Goal: Share content

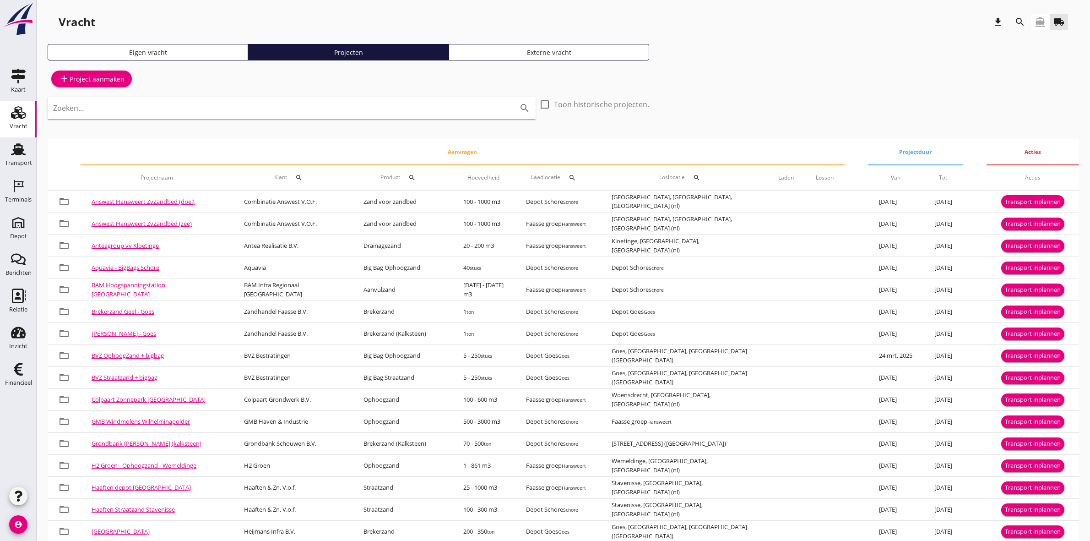
scroll to position [327, 0]
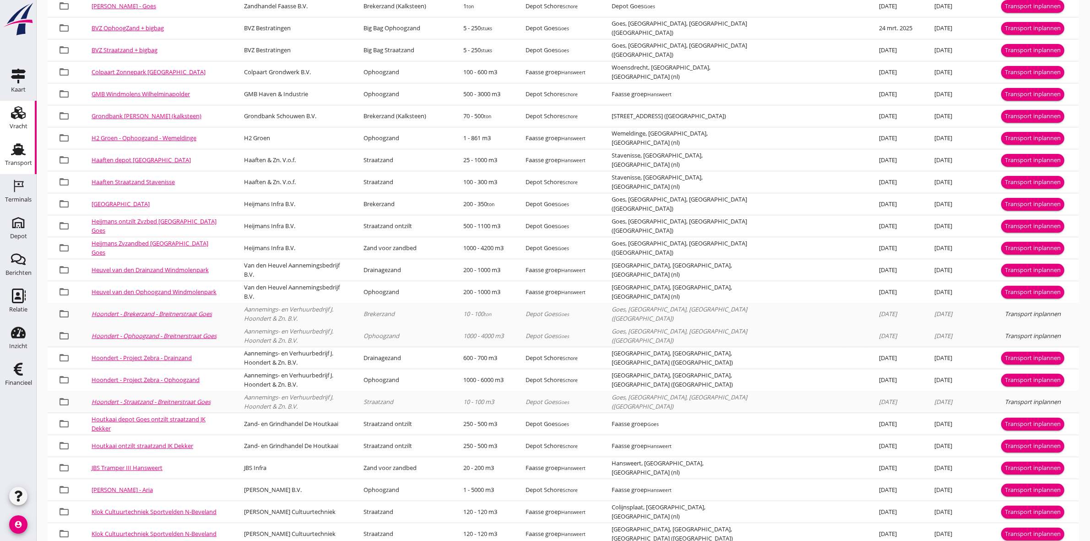
click at [24, 172] on link "Transport Transport" at bounding box center [18, 155] width 37 height 37
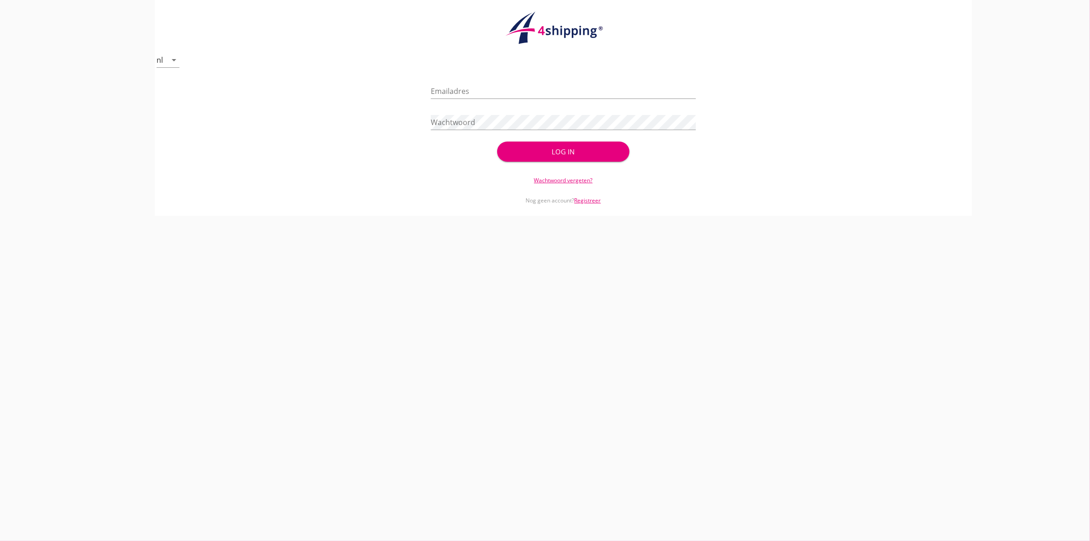
type input "[EMAIL_ADDRESS][DOMAIN_NAME]"
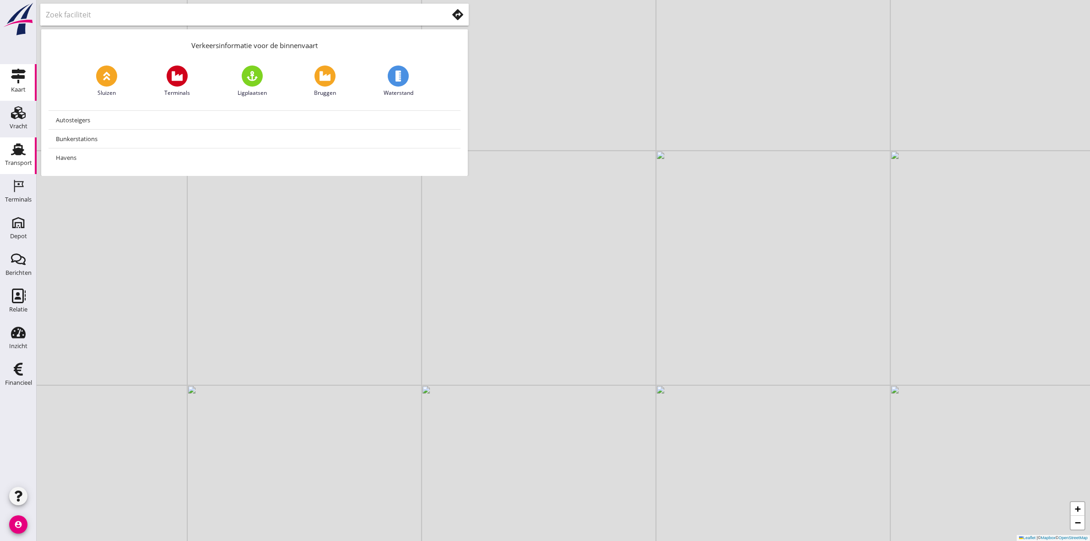
click at [26, 149] on div "Transport" at bounding box center [18, 149] width 22 height 15
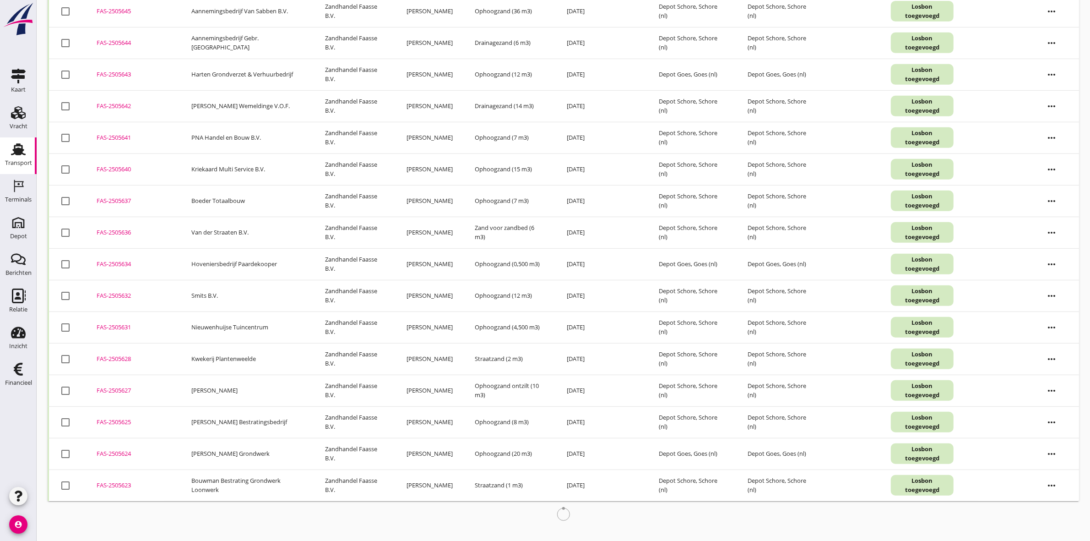
scroll to position [543, 0]
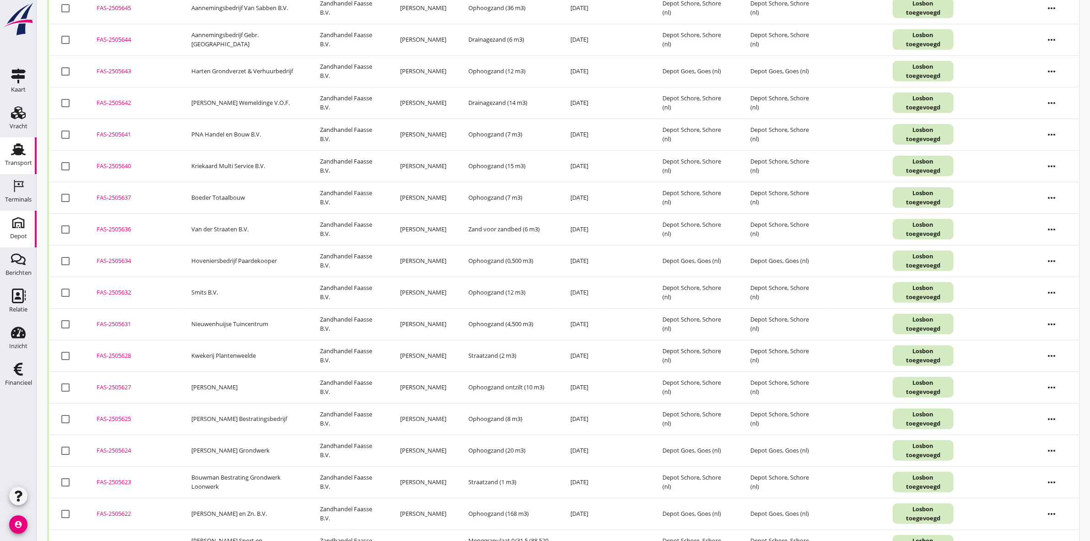
click at [15, 232] on div "Depot" at bounding box center [18, 236] width 17 height 13
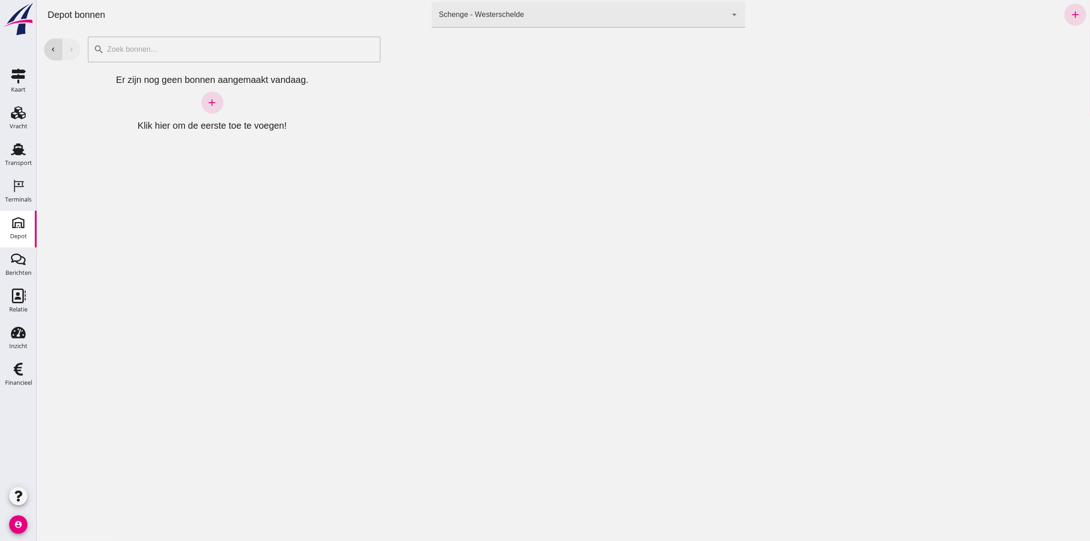
click at [584, 15] on div "Schenge - Westerschelde 9c876888-926f-4f5f-969d-c779b766b815" at bounding box center [579, 15] width 296 height 26
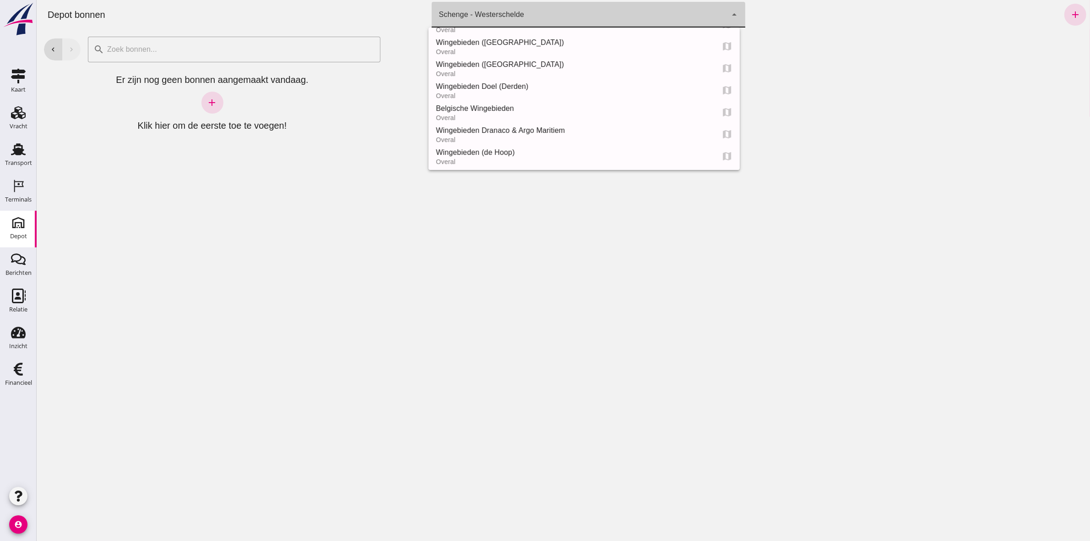
scroll to position [57, 0]
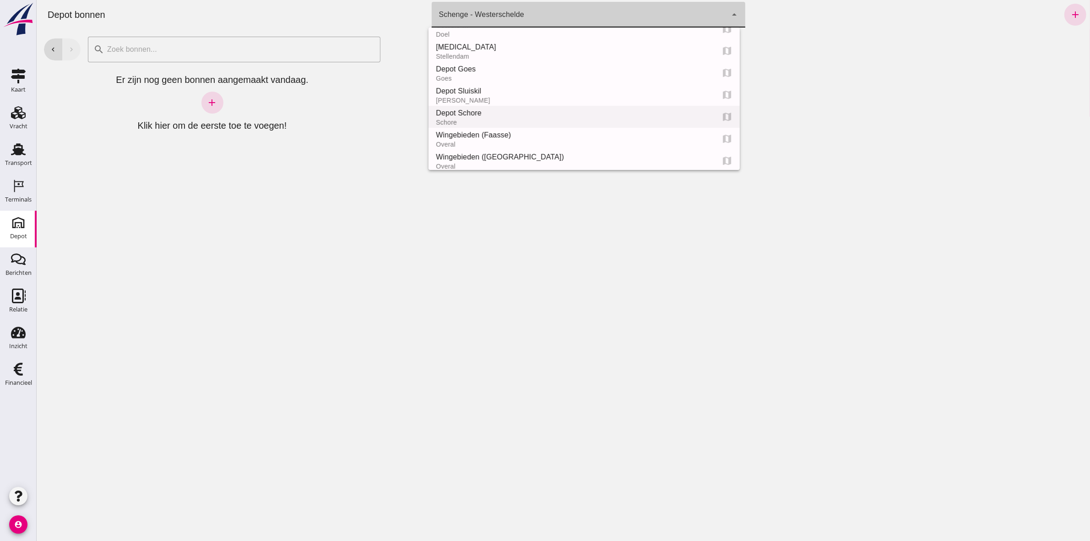
click at [575, 113] on div "Depot Schore" at bounding box center [570, 113] width 271 height 11
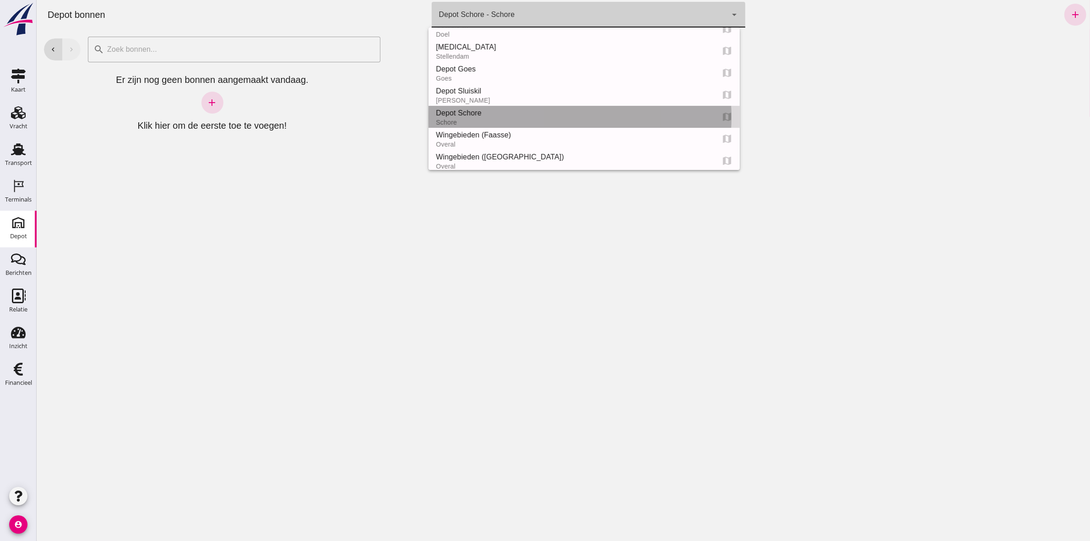
type input "da4e762a-ddf1-4556-b2ca-bcf6277de398"
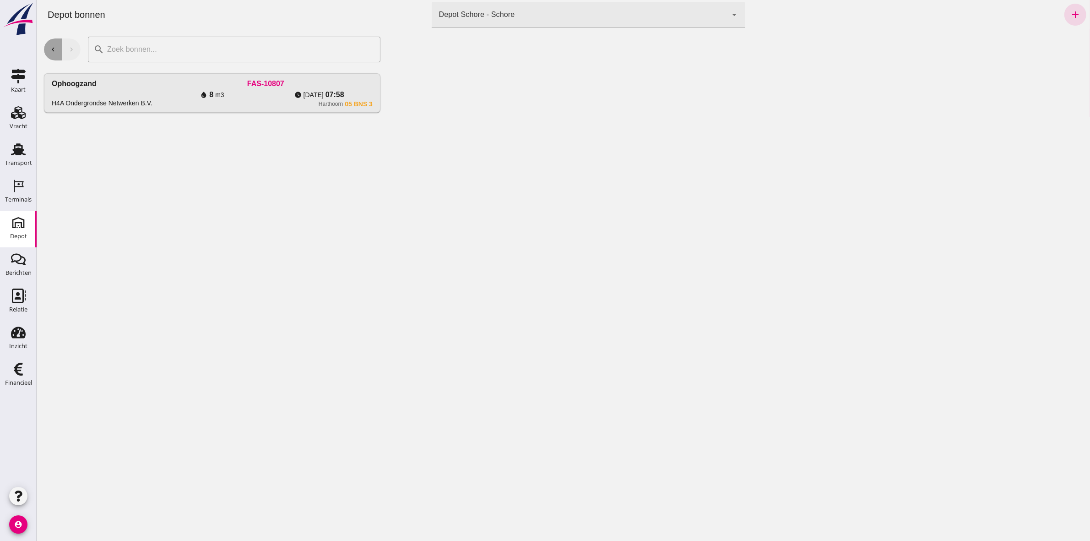
click at [51, 48] on icon "chevron_left" at bounding box center [53, 49] width 8 height 8
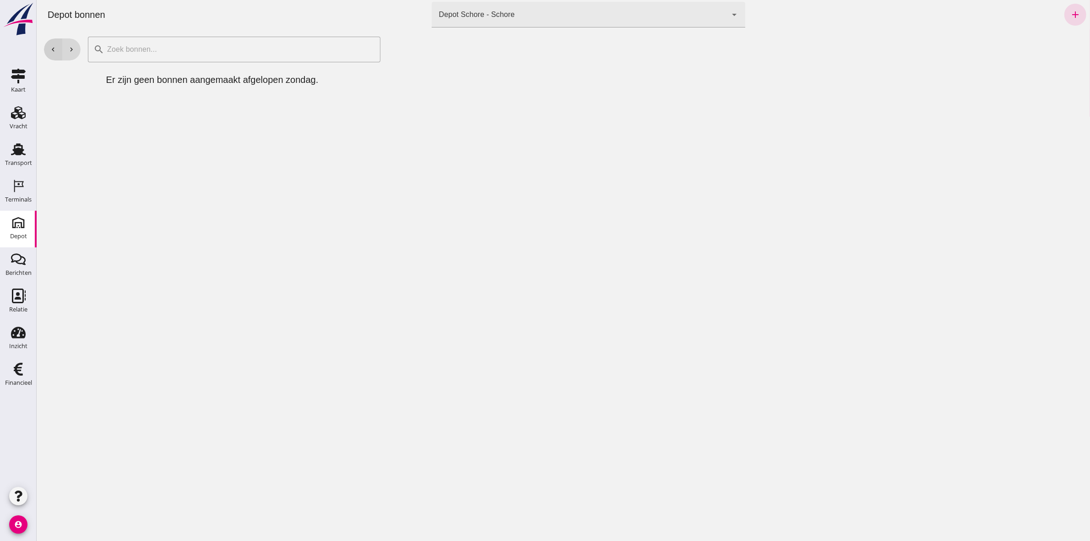
click at [51, 48] on icon "chevron_left" at bounding box center [53, 49] width 8 height 8
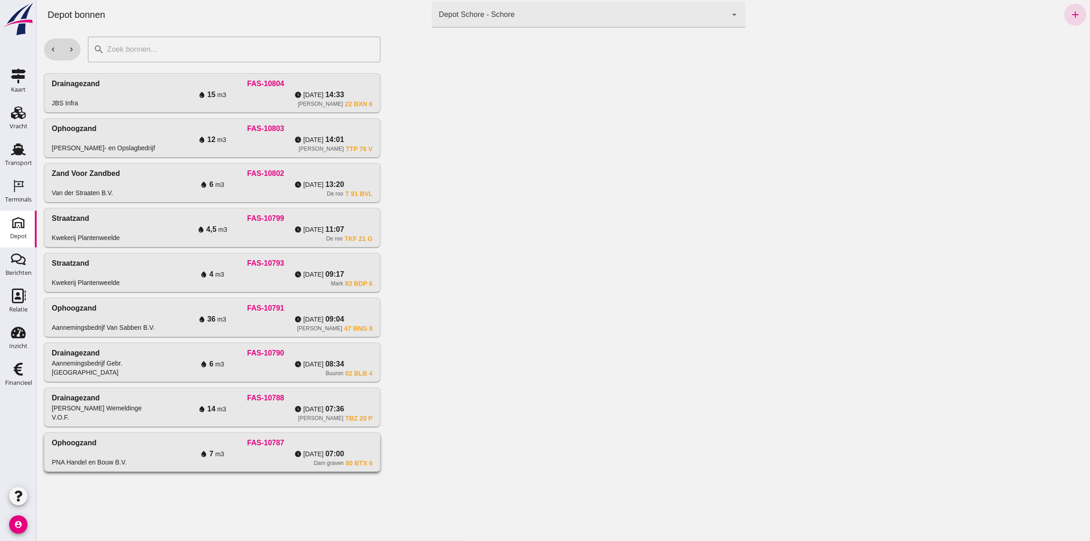
click at [246, 453] on div "water_drop 7 m3" at bounding box center [211, 453] width 107 height 11
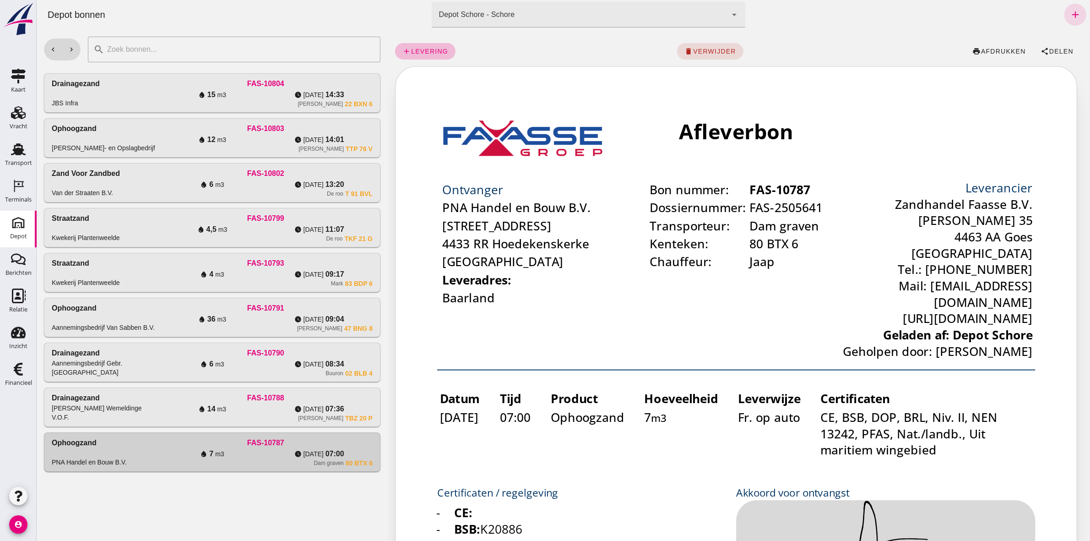
scroll to position [0, 0]
click at [1053, 51] on span "Delen" at bounding box center [1060, 51] width 25 height 7
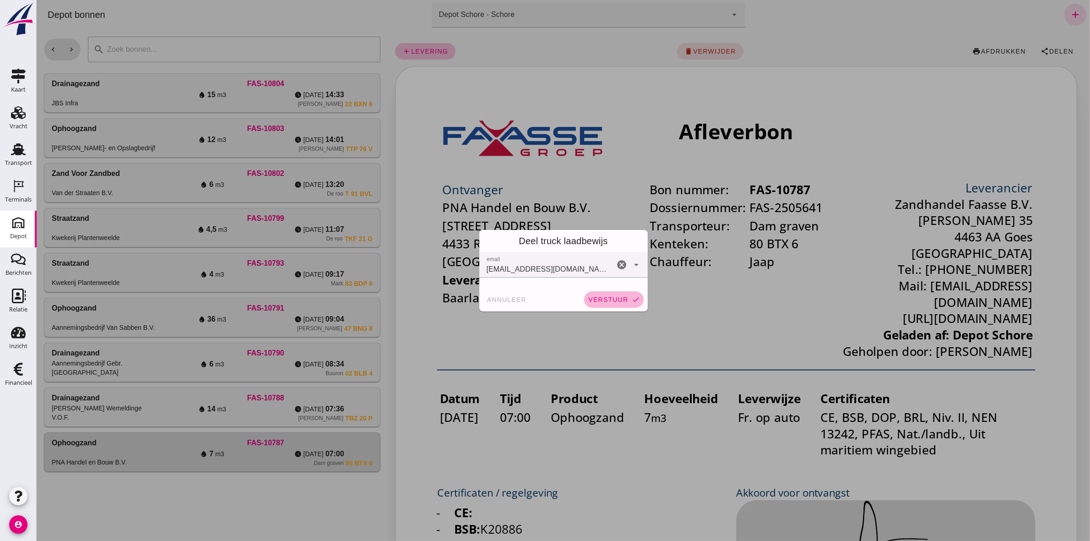
click at [602, 293] on button "verstuur check" at bounding box center [613, 299] width 59 height 16
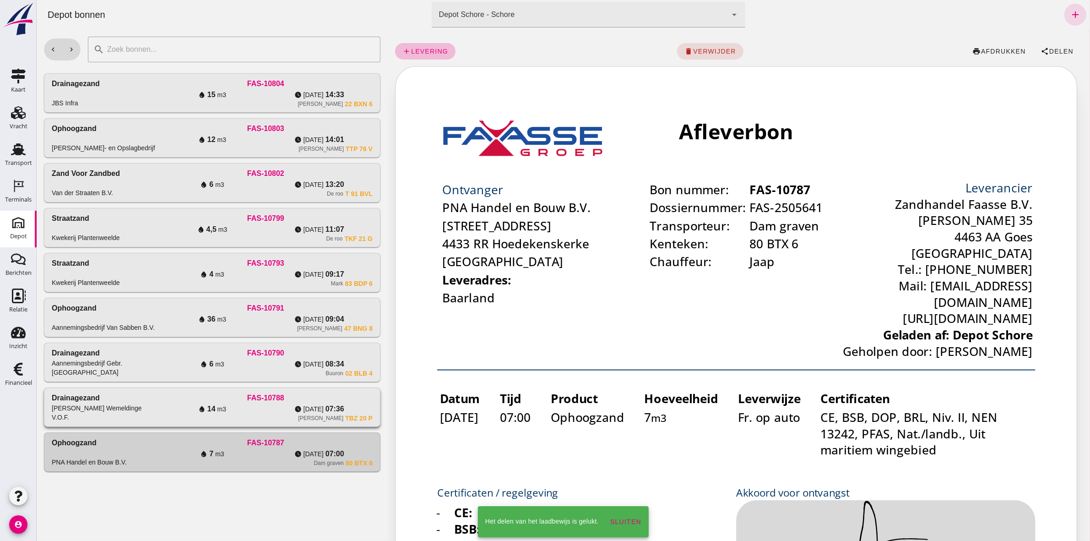
click at [218, 400] on div "FAS-10788" at bounding box center [265, 397] width 214 height 11
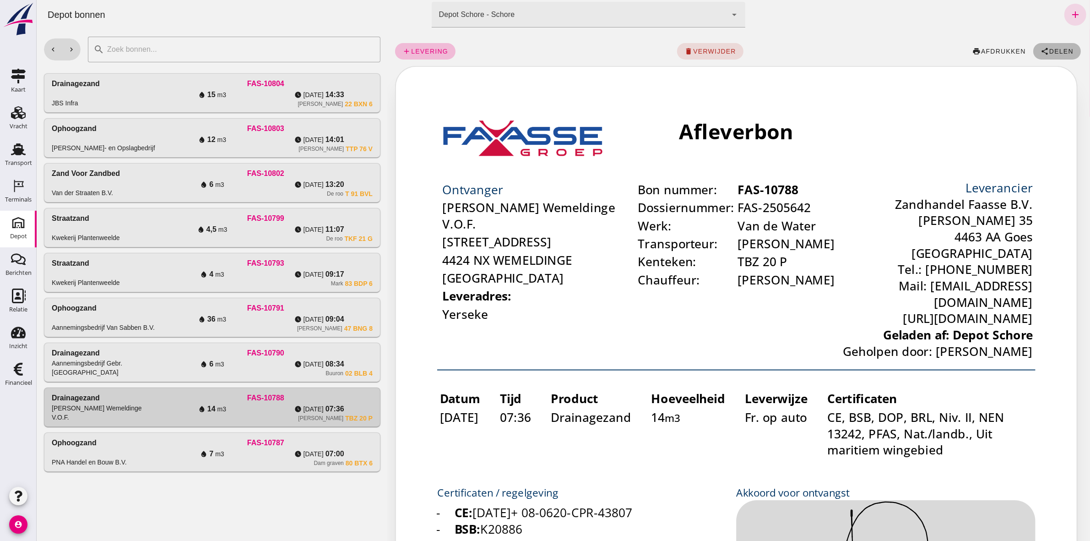
click at [1048, 51] on span "Delen" at bounding box center [1060, 51] width 25 height 7
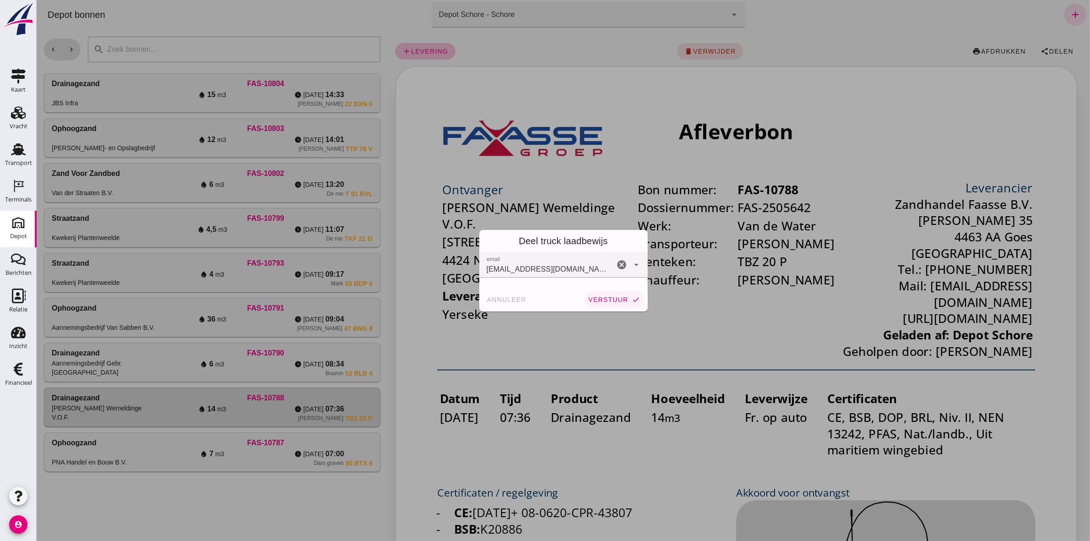
click at [606, 299] on span "verstuur" at bounding box center [607, 299] width 40 height 7
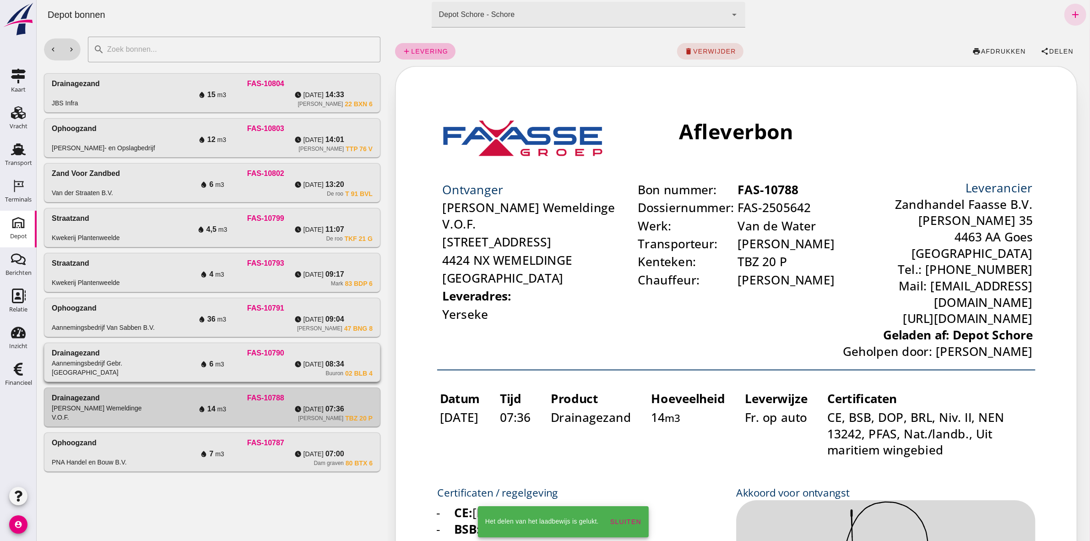
click at [131, 378] on div "Drainagezand Aannemingsbedrijf Gebr. Moerland FAS-10790 water_drop 6 m3 watch_l…" at bounding box center [211, 362] width 335 height 38
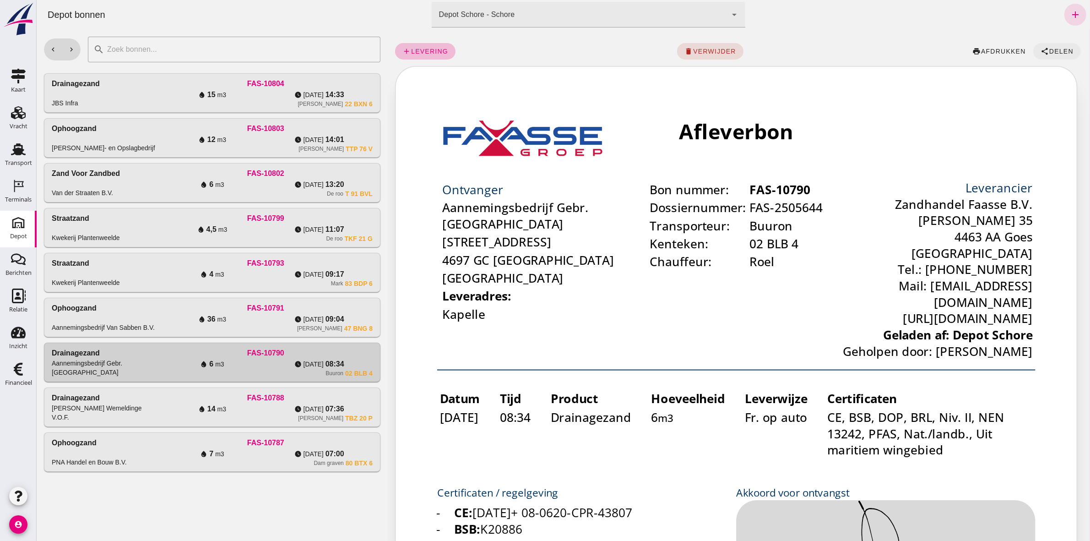
click at [1058, 51] on span "Delen" at bounding box center [1060, 51] width 25 height 7
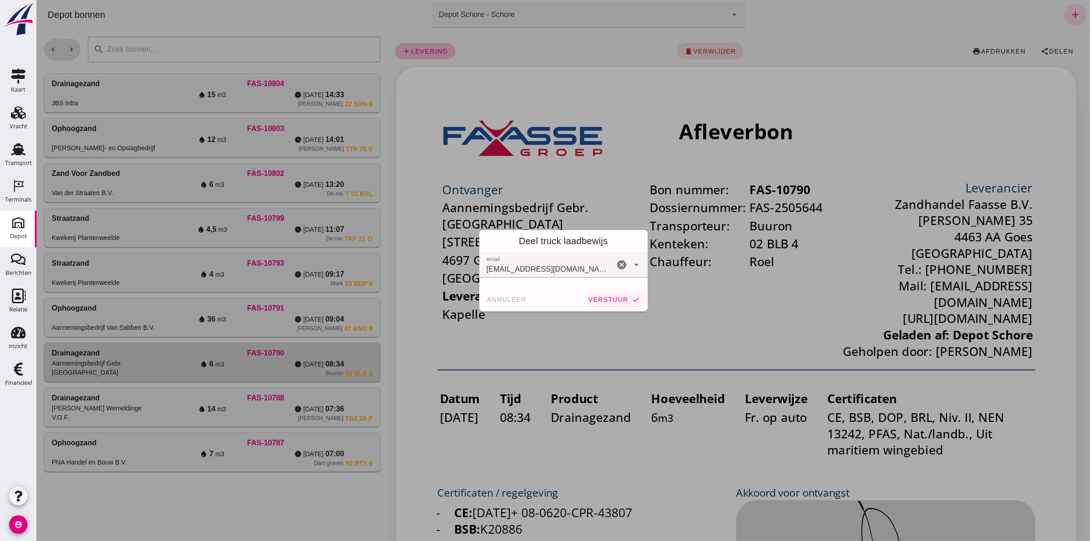
click at [633, 293] on button "verstuur check" at bounding box center [613, 299] width 59 height 16
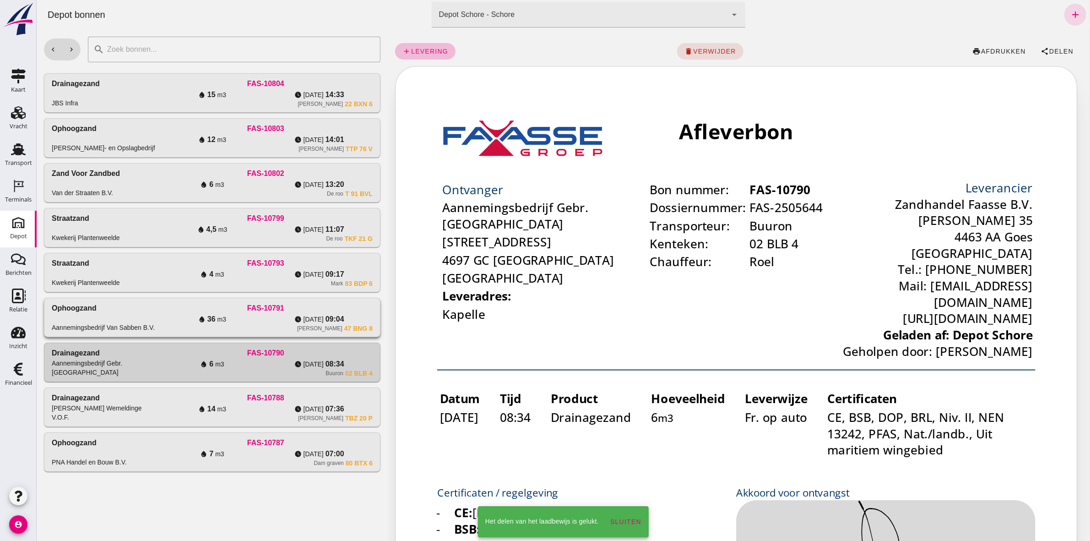
click at [151, 321] on div "Ophoogzand Aannemingsbedrijf Van Sabben B.V." at bounding box center [104, 317] width 107 height 29
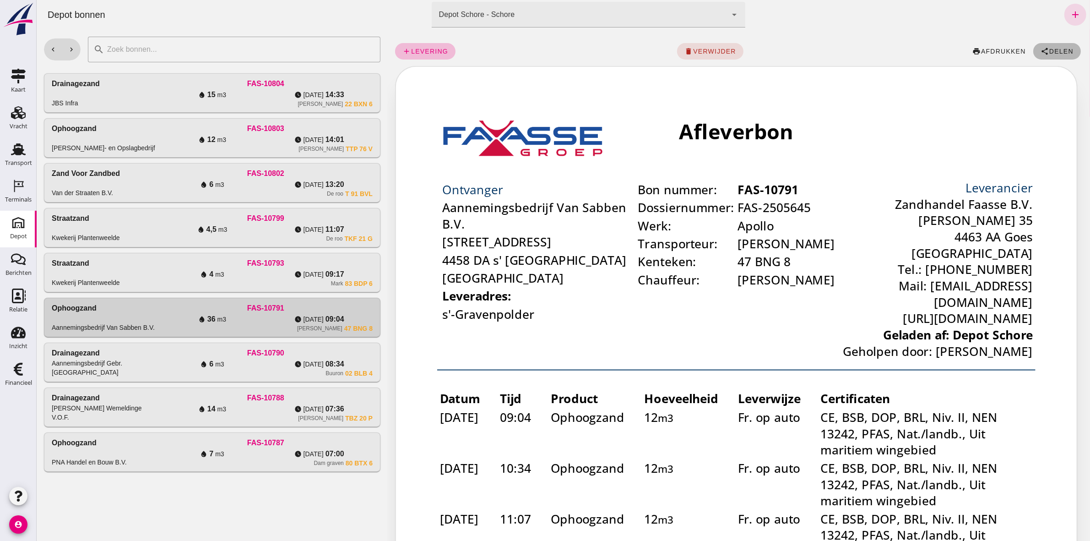
click at [1049, 49] on span "Delen" at bounding box center [1060, 51] width 25 height 7
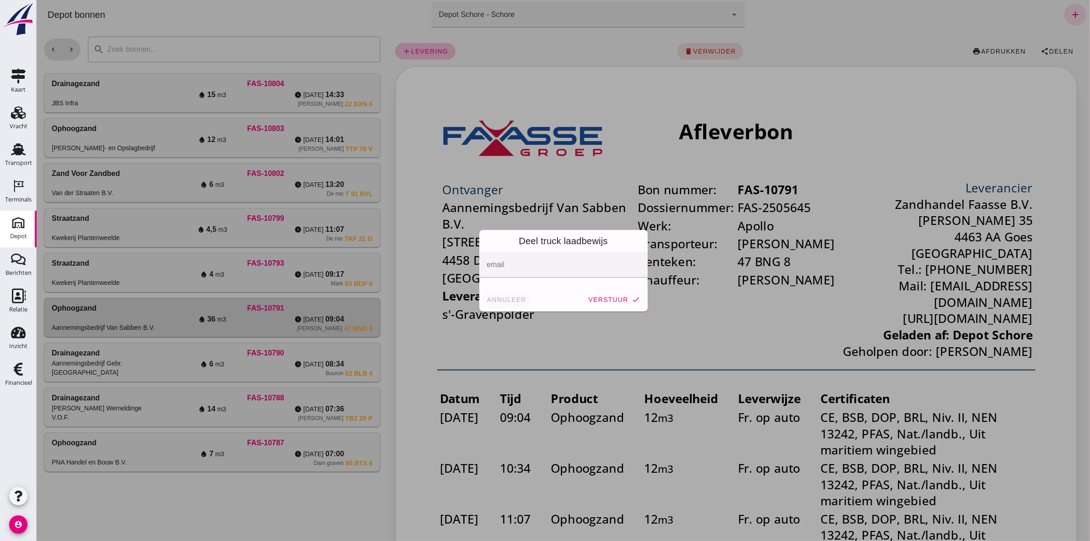
click at [489, 296] on span "annuleer" at bounding box center [506, 299] width 40 height 7
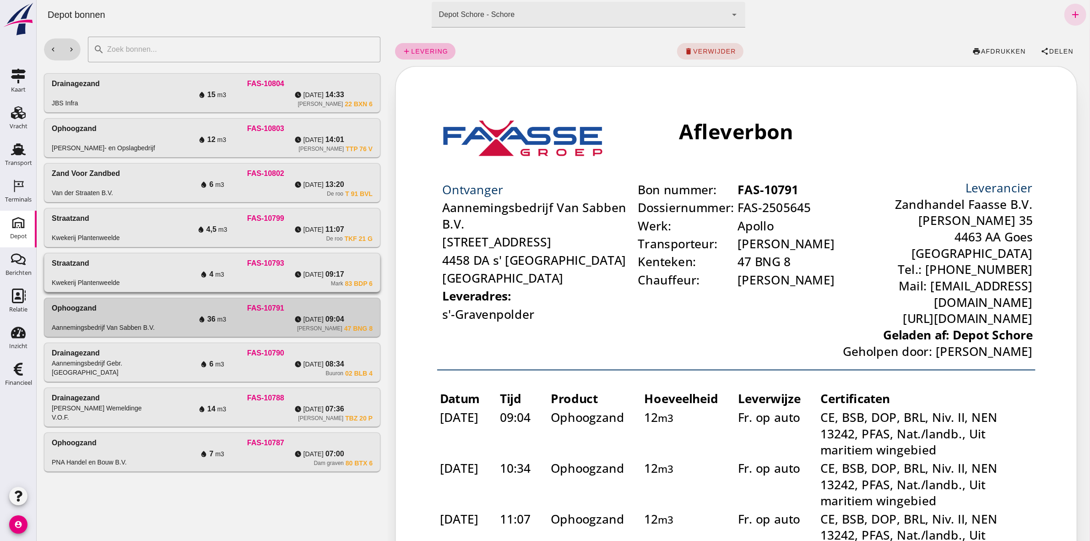
click at [182, 284] on div "Mark 83 BDP 6" at bounding box center [265, 283] width 214 height 7
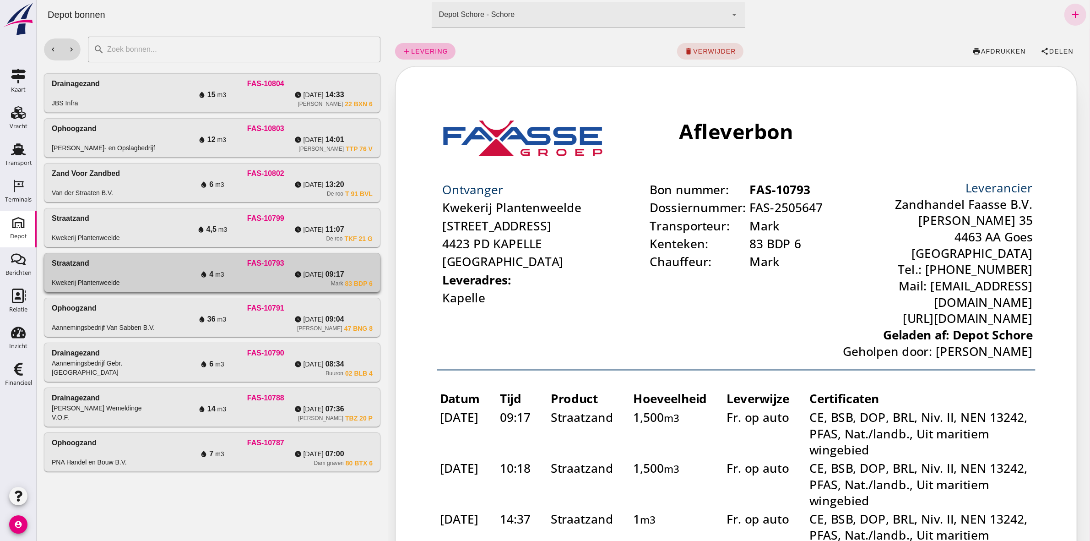
click at [319, 262] on div "FAS-10793" at bounding box center [265, 263] width 214 height 11
click at [1051, 51] on span "Delen" at bounding box center [1060, 51] width 25 height 7
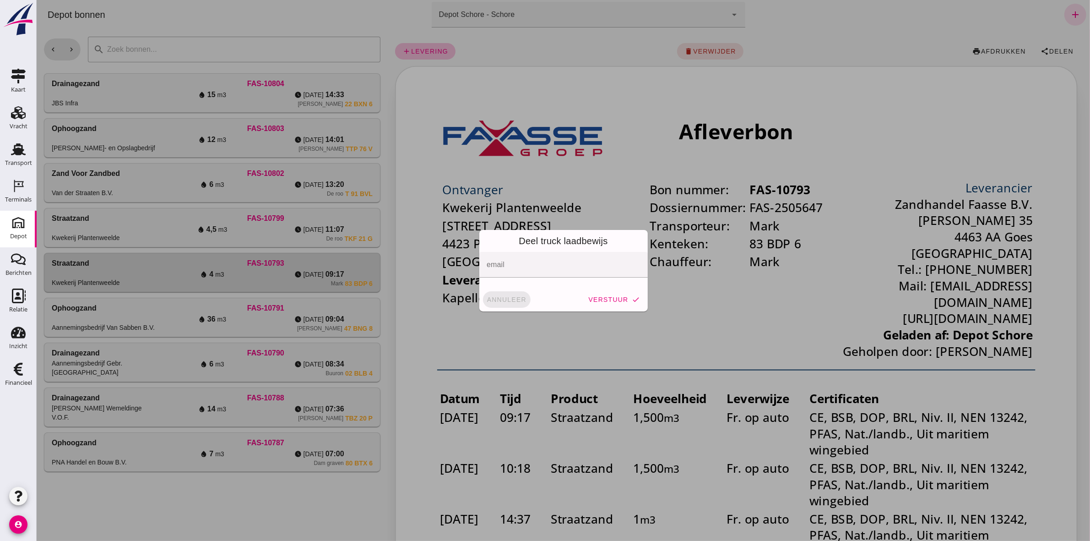
click at [507, 296] on span "annuleer" at bounding box center [506, 299] width 40 height 7
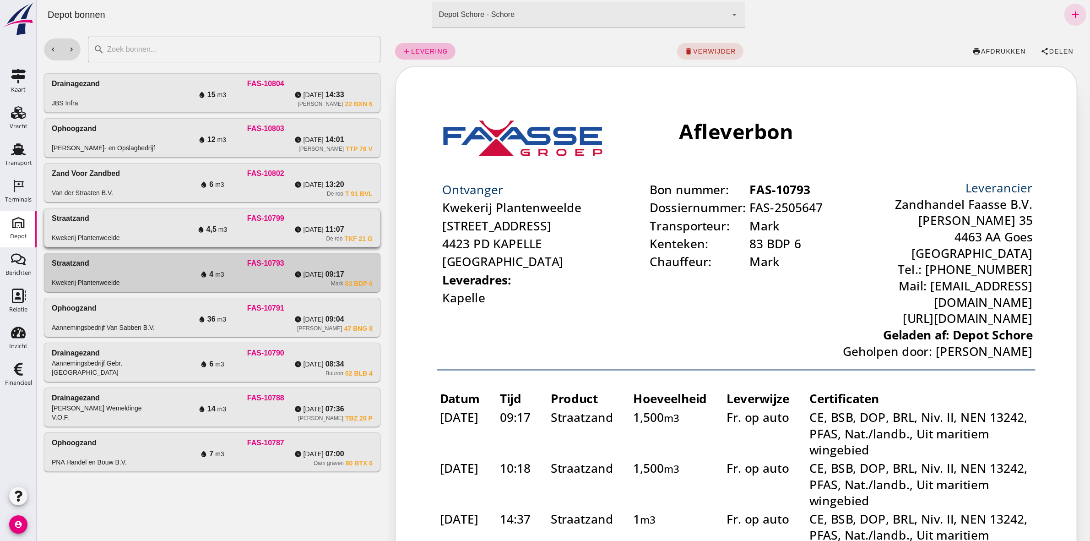
click at [256, 231] on div "water_drop 4,5 m3" at bounding box center [211, 229] width 107 height 11
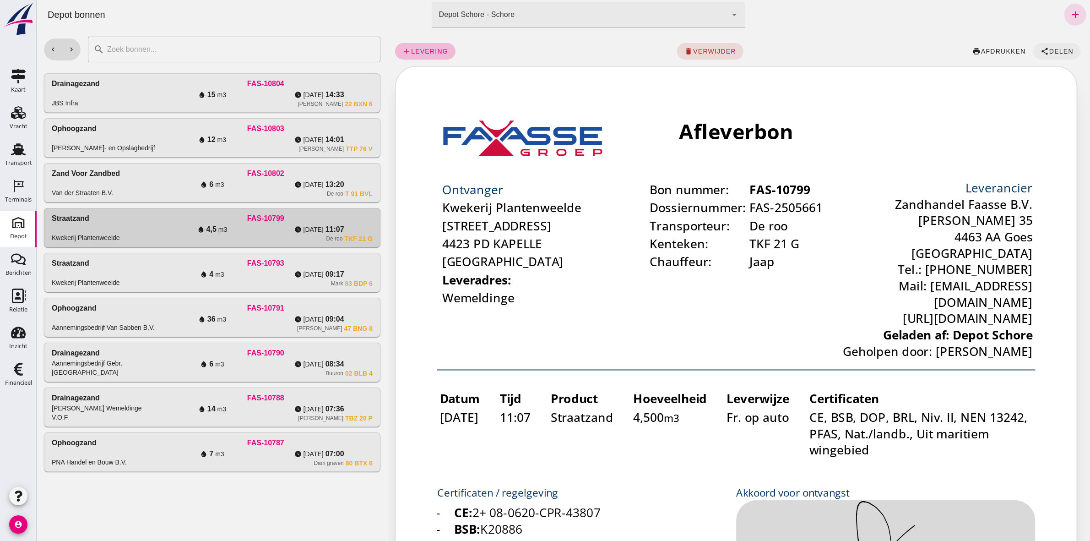
click at [1054, 46] on button "share Delen" at bounding box center [1056, 51] width 48 height 16
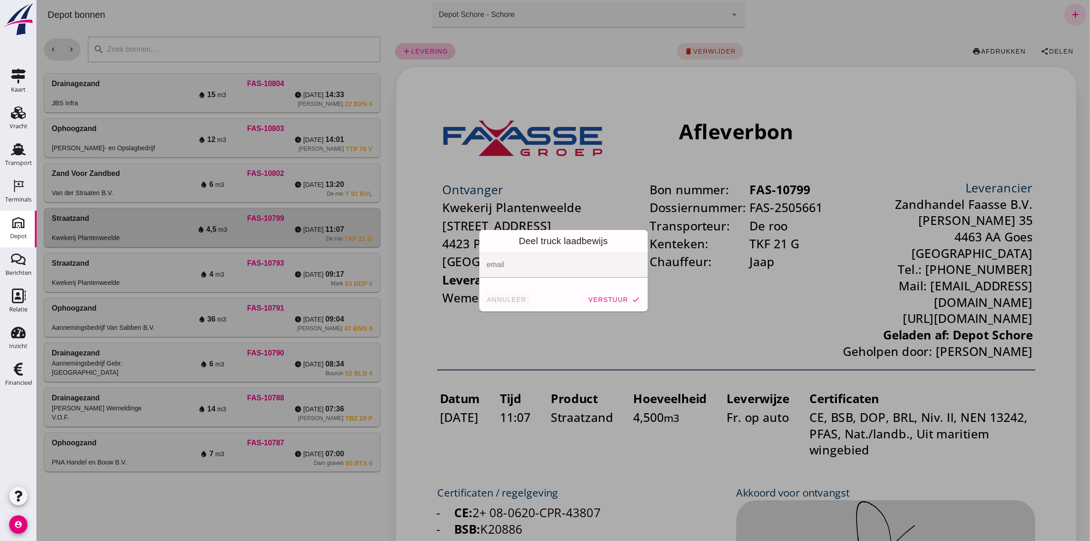
click at [490, 299] on span "annuleer" at bounding box center [506, 299] width 40 height 7
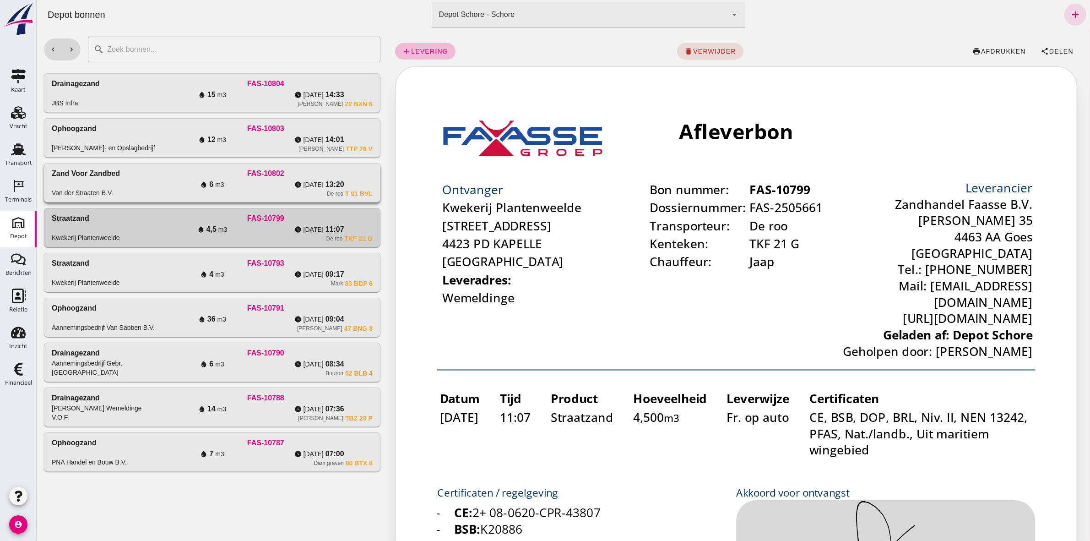
click at [294, 190] on div "De roo T 91 BVL" at bounding box center [265, 193] width 214 height 7
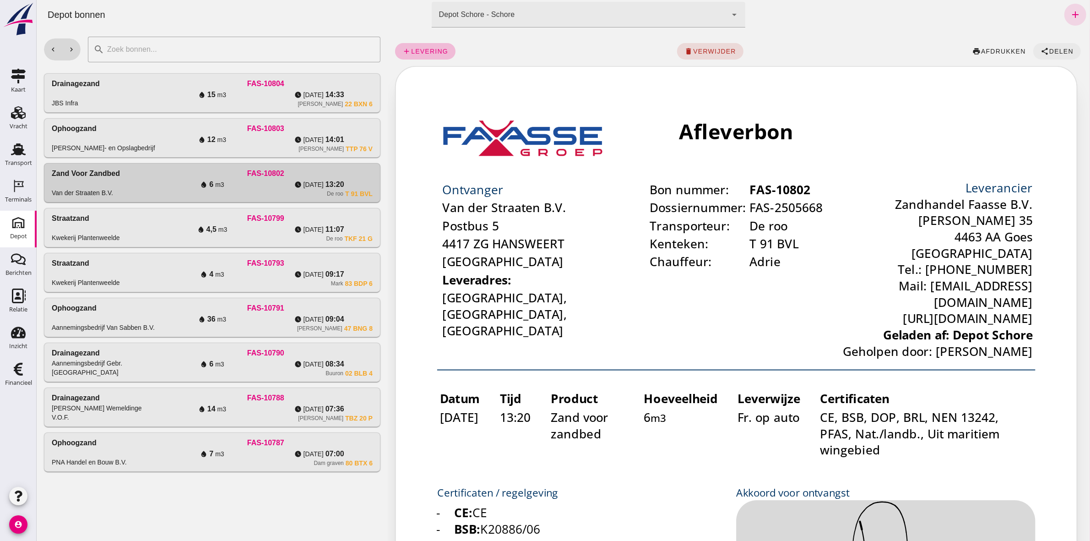
click at [1038, 46] on button "share Delen" at bounding box center [1056, 51] width 48 height 16
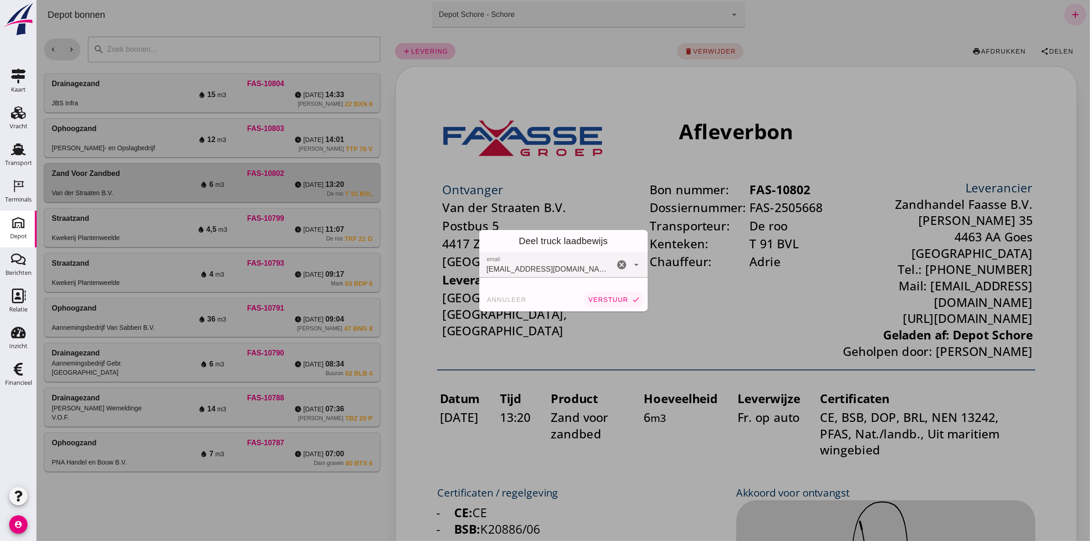
click at [602, 297] on span "verstuur" at bounding box center [607, 299] width 40 height 7
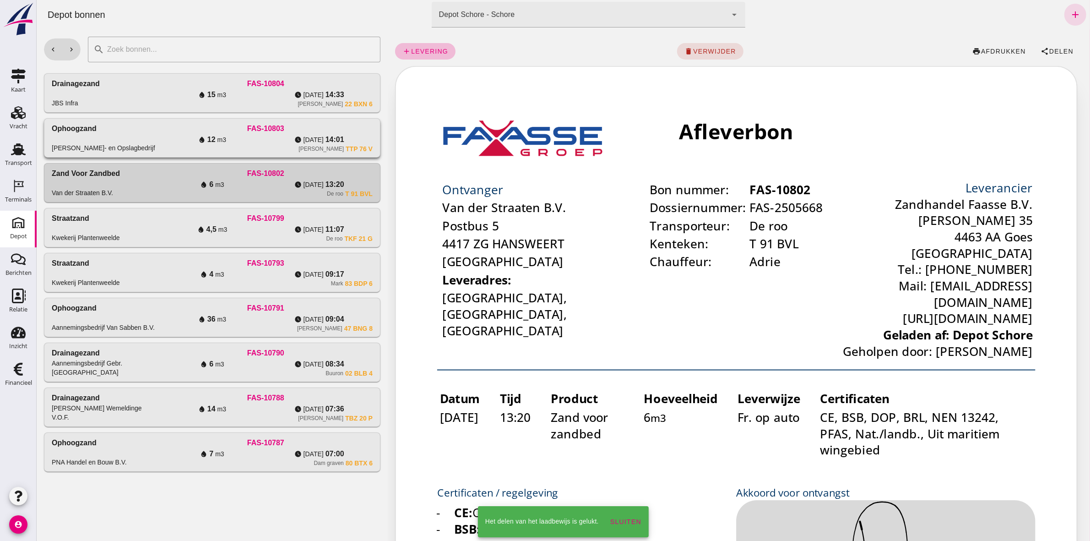
click at [238, 144] on div "water_drop 12 m3" at bounding box center [211, 139] width 107 height 11
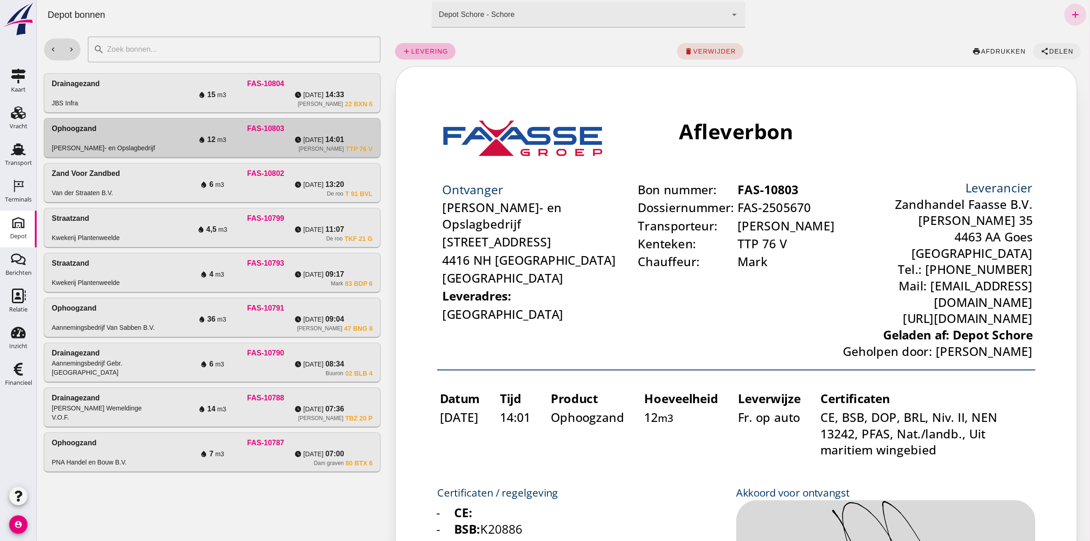
click at [1058, 50] on span "Delen" at bounding box center [1060, 51] width 25 height 7
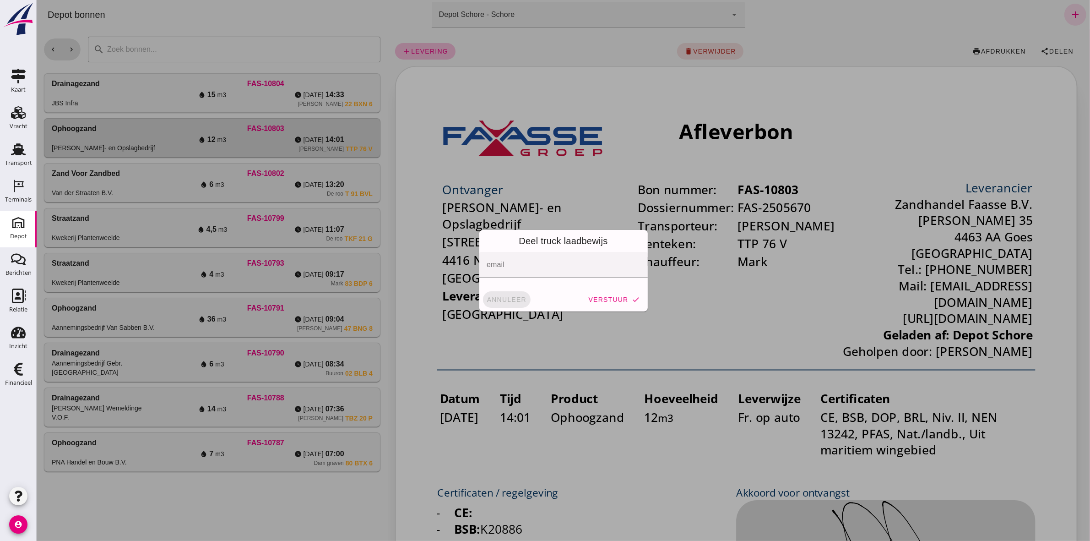
click at [515, 298] on span "annuleer" at bounding box center [506, 299] width 40 height 7
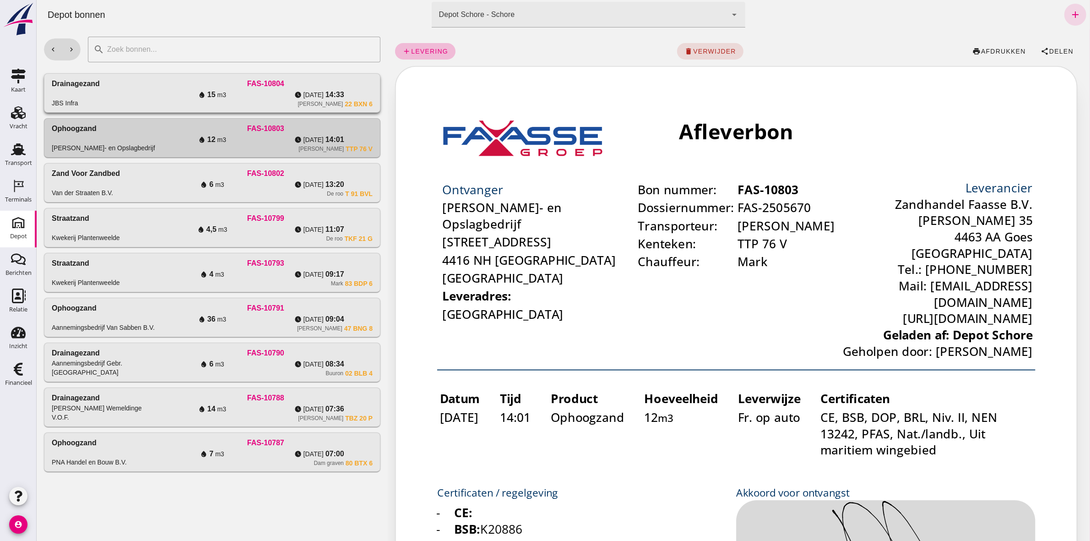
click at [154, 101] on div "Drainagezand JBS Infra" at bounding box center [104, 92] width 107 height 29
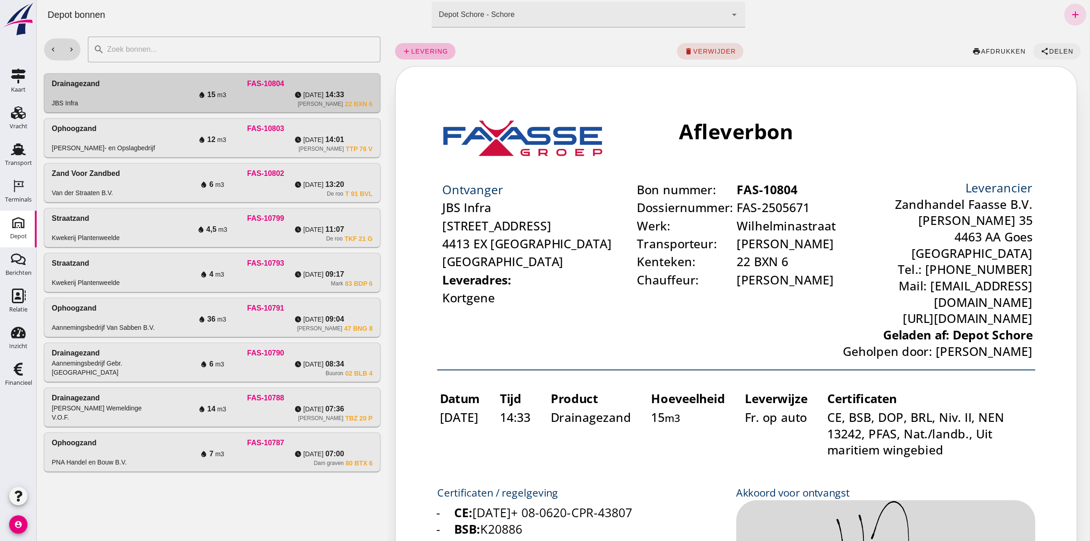
click at [1048, 54] on span "Delen" at bounding box center [1060, 51] width 25 height 7
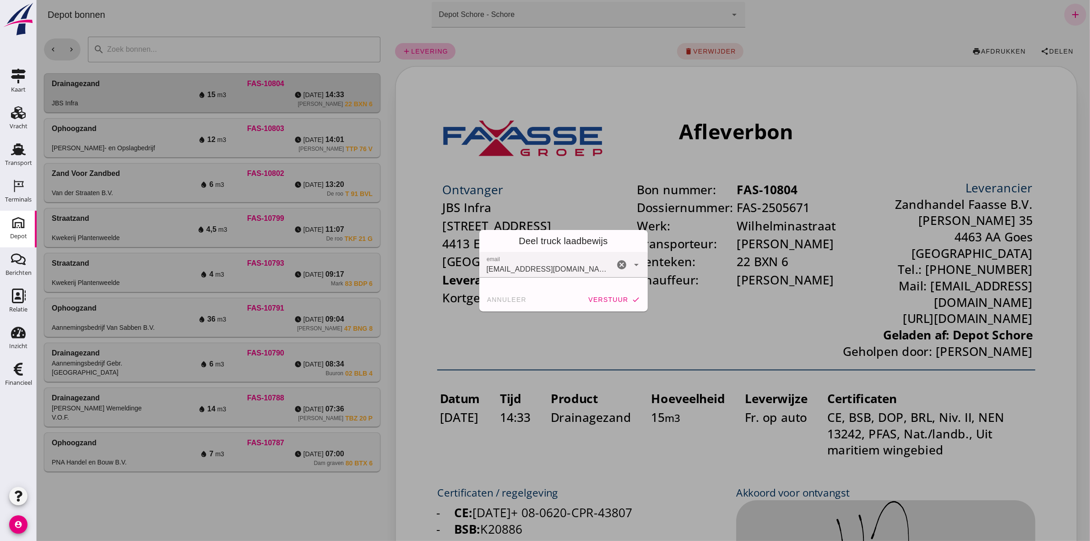
click at [611, 288] on div "annuleer verstuur check" at bounding box center [563, 299] width 168 height 24
click at [611, 294] on button "verstuur check" at bounding box center [613, 299] width 59 height 16
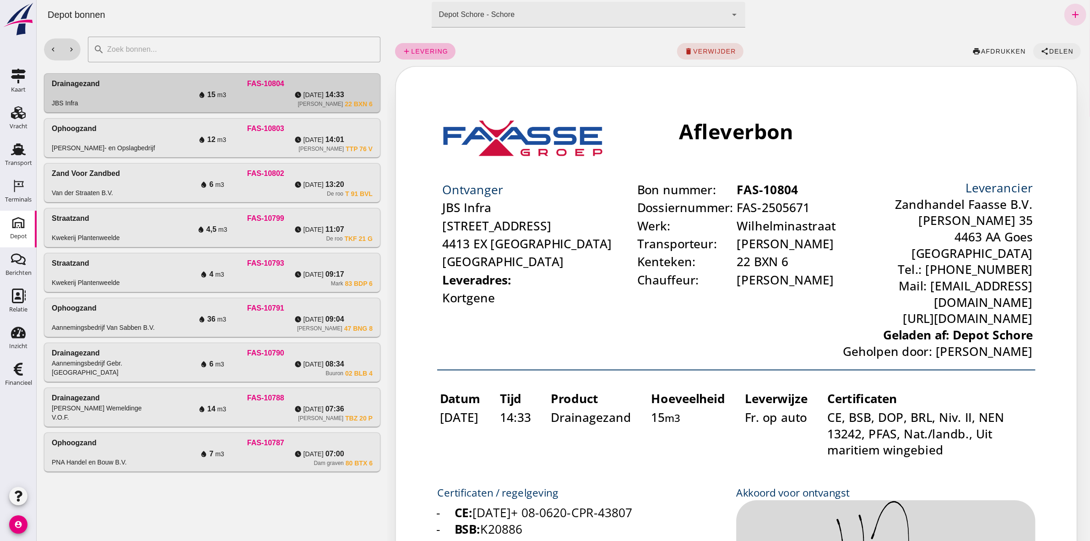
click at [1040, 51] on icon "share" at bounding box center [1044, 51] width 8 height 8
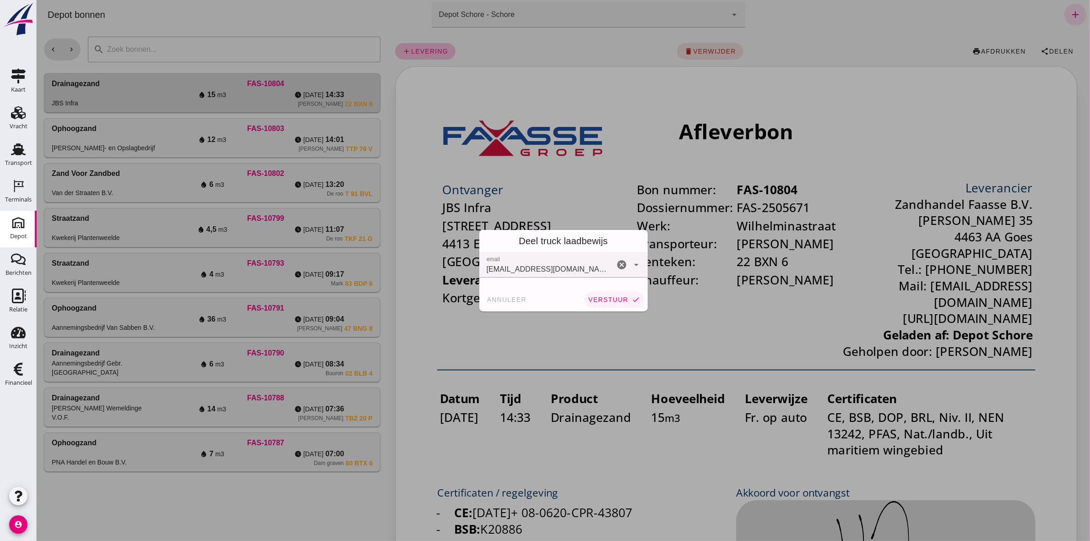
click at [600, 298] on span "verstuur" at bounding box center [607, 299] width 40 height 7
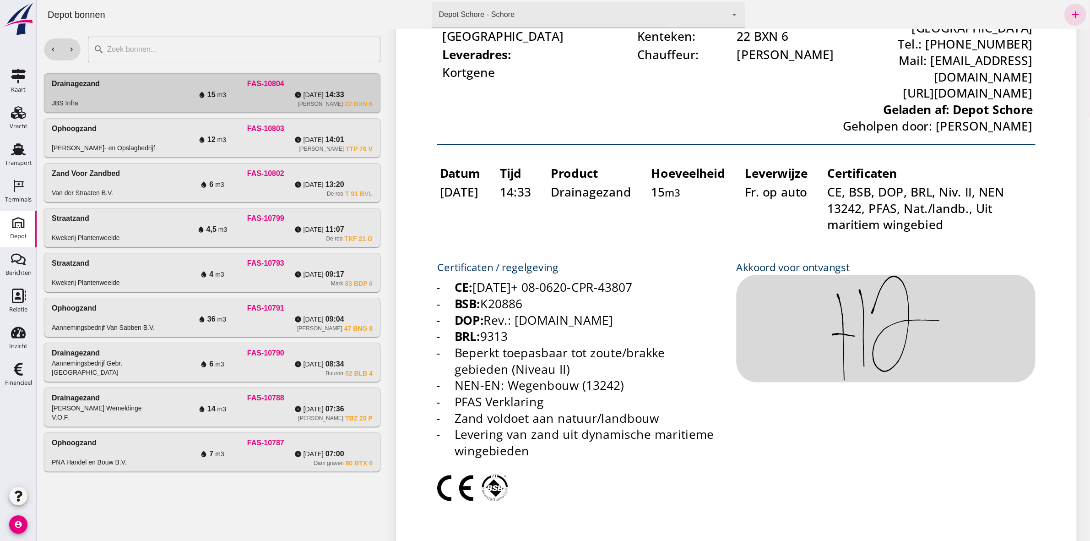
scroll to position [229, 0]
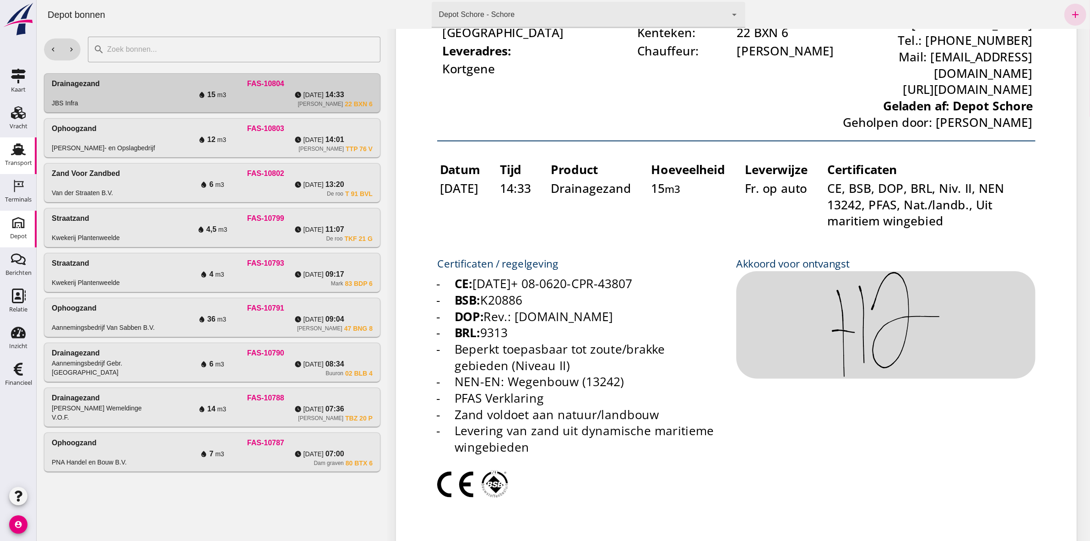
click at [21, 161] on div "Transport" at bounding box center [18, 163] width 27 height 6
